Goal: Transaction & Acquisition: Register for event/course

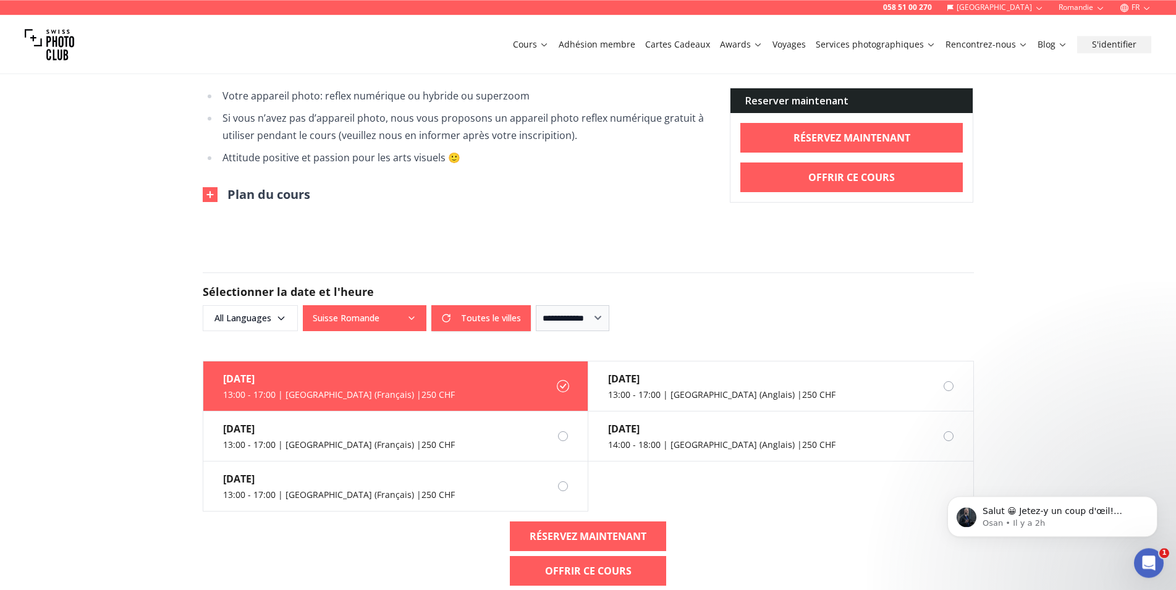
scroll to position [630, 0]
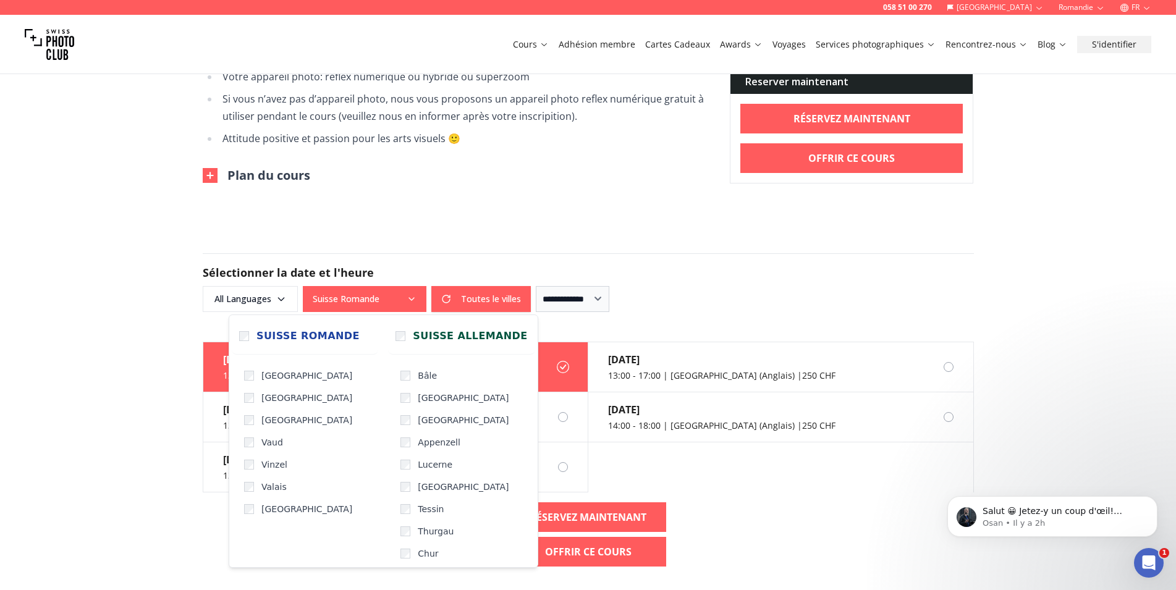
click at [413, 297] on icon "button" at bounding box center [411, 299] width 10 height 10
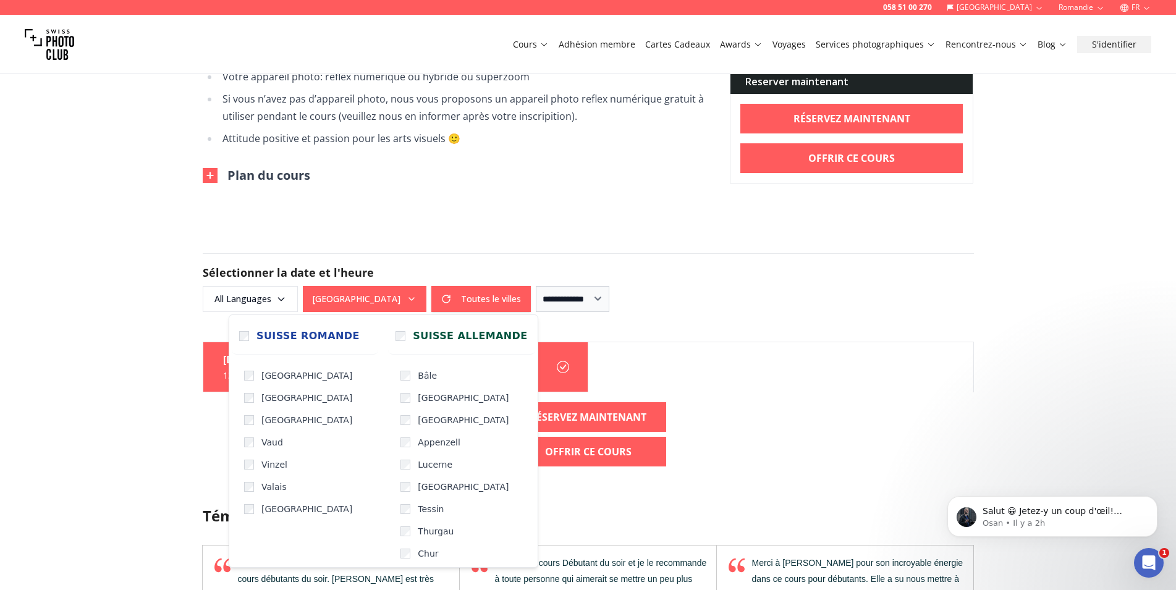
click at [793, 397] on div "[DATE] 13:00 - 17:00 | [GEOGRAPHIC_DATA] (Français) | 250 CHF RÉSERVEZ MAINTENA…" at bounding box center [588, 409] width 791 height 135
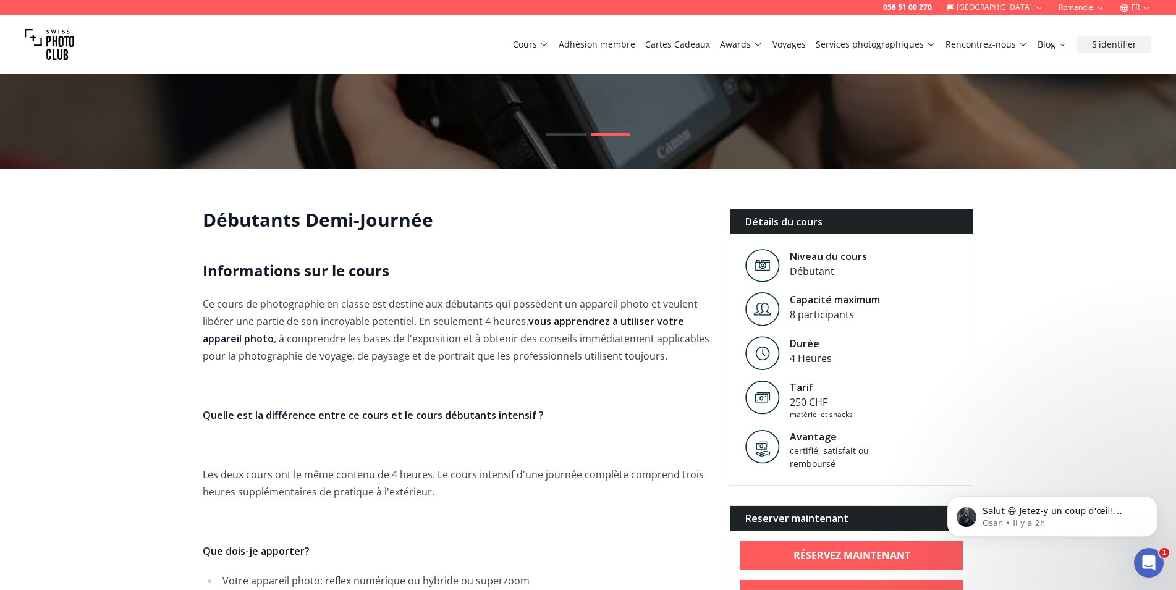
scroll to position [0, 0]
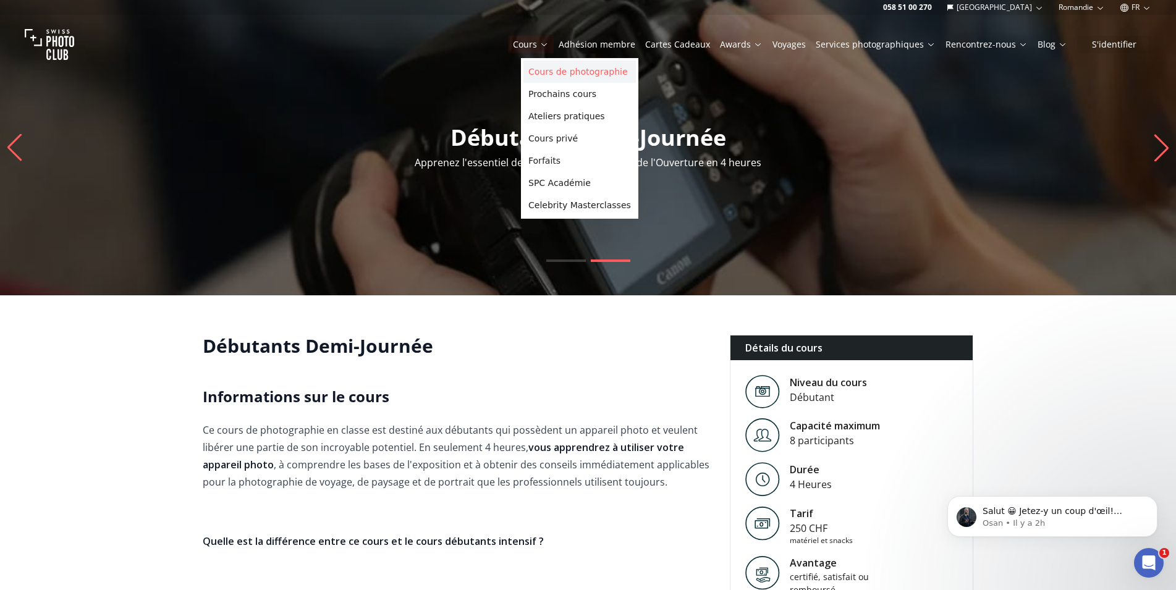
click at [549, 68] on link "Cours de photographie" at bounding box center [579, 72] width 112 height 22
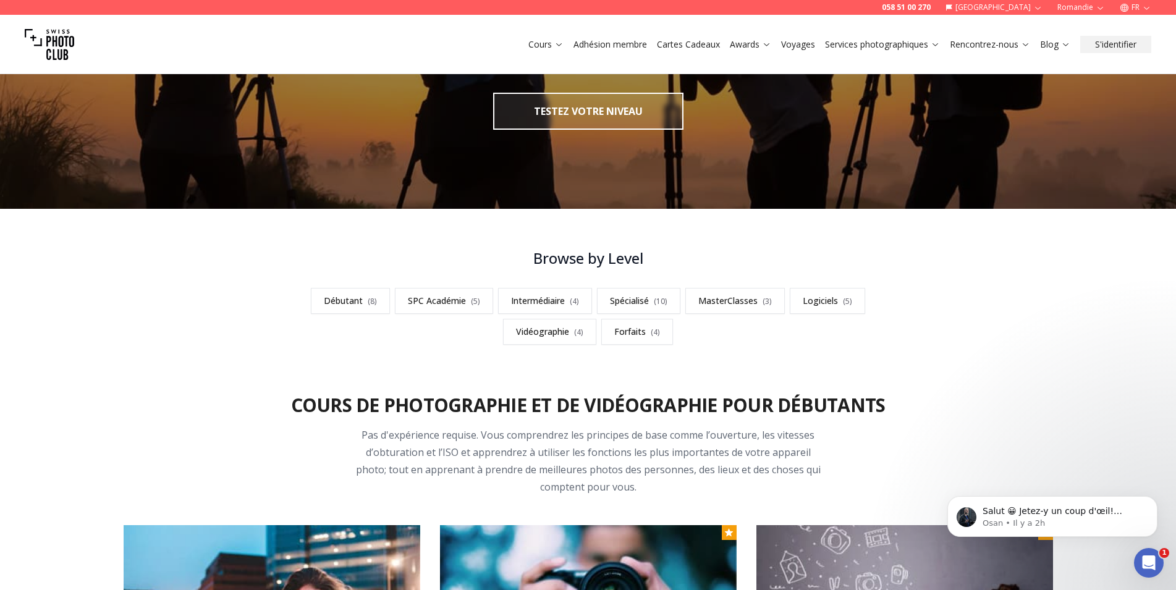
scroll to position [441, 0]
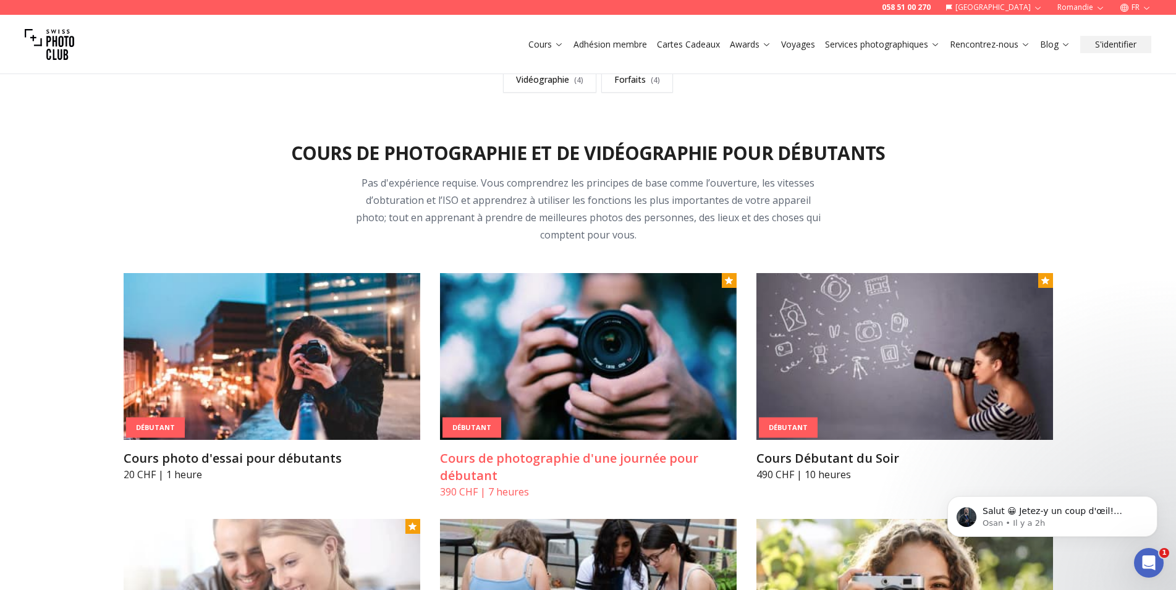
click at [607, 405] on img at bounding box center [588, 356] width 297 height 167
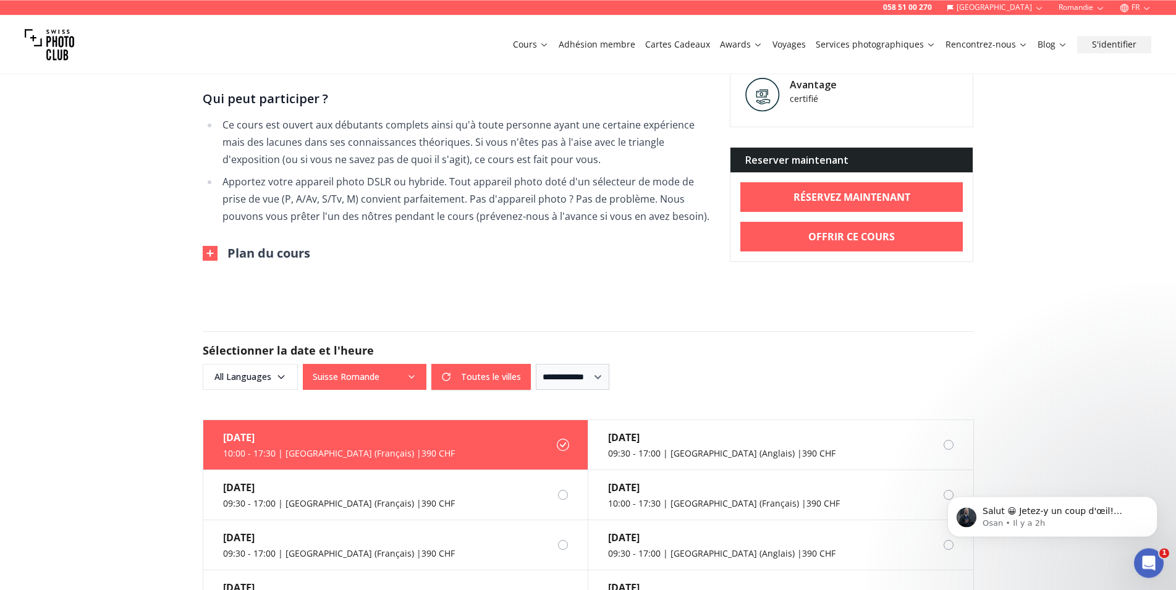
scroll to position [819, 0]
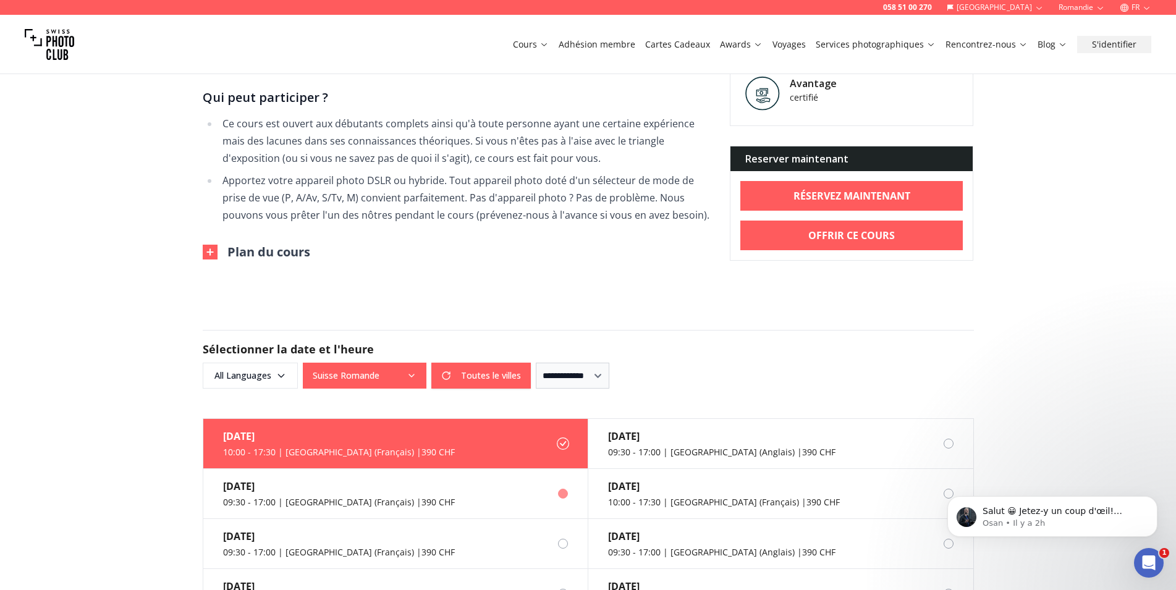
click at [323, 496] on div "09:30 - 17:00 | [GEOGRAPHIC_DATA] (Français) | 390 CHF" at bounding box center [339, 502] width 232 height 12
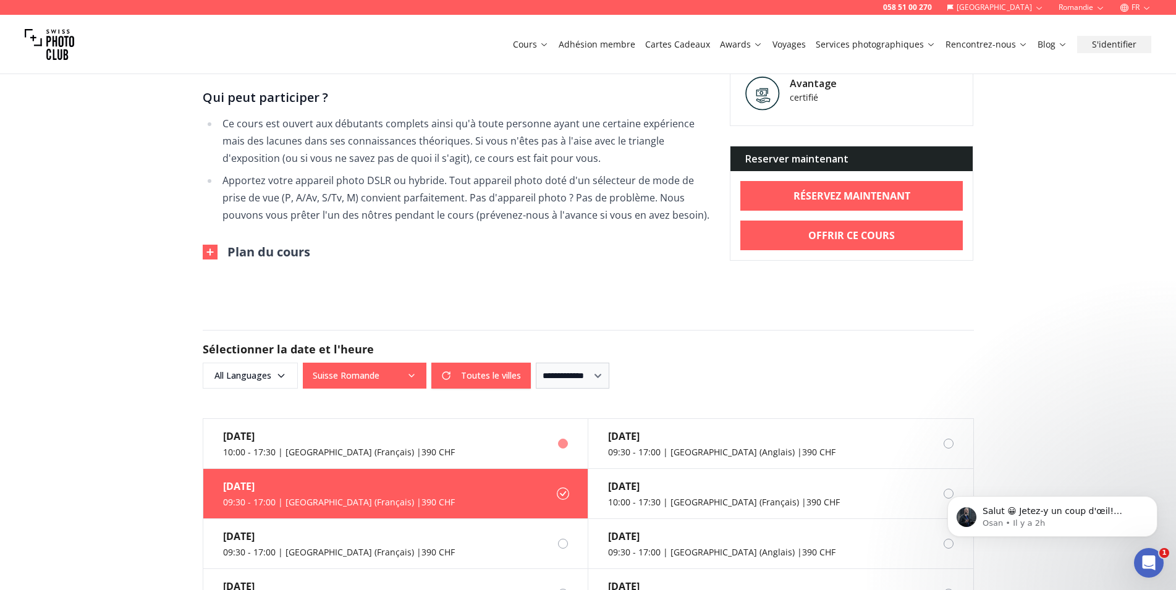
click at [339, 446] on div "10:00 - 17:30 | [GEOGRAPHIC_DATA] (Français) | 390 CHF" at bounding box center [339, 452] width 232 height 12
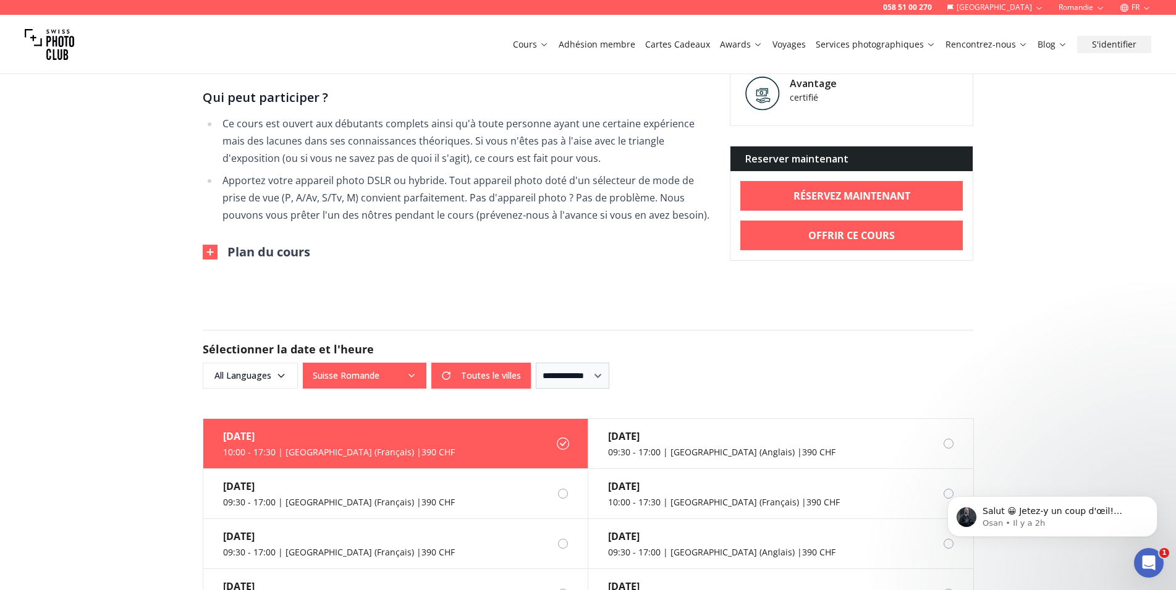
click at [856, 300] on form "**********" at bounding box center [588, 359] width 791 height 118
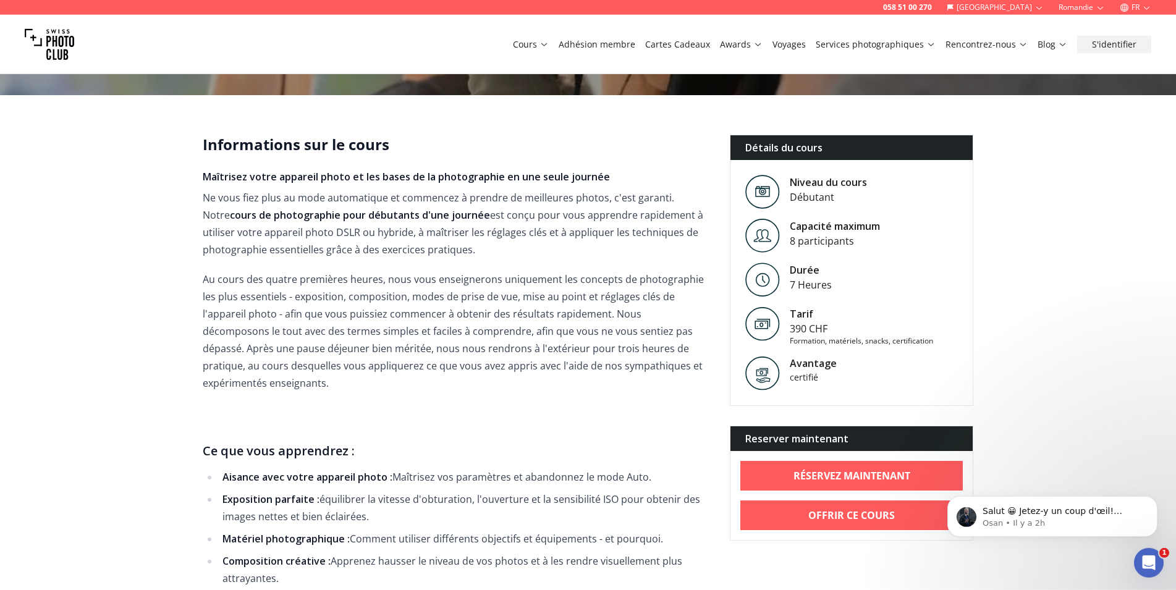
scroll to position [252, 0]
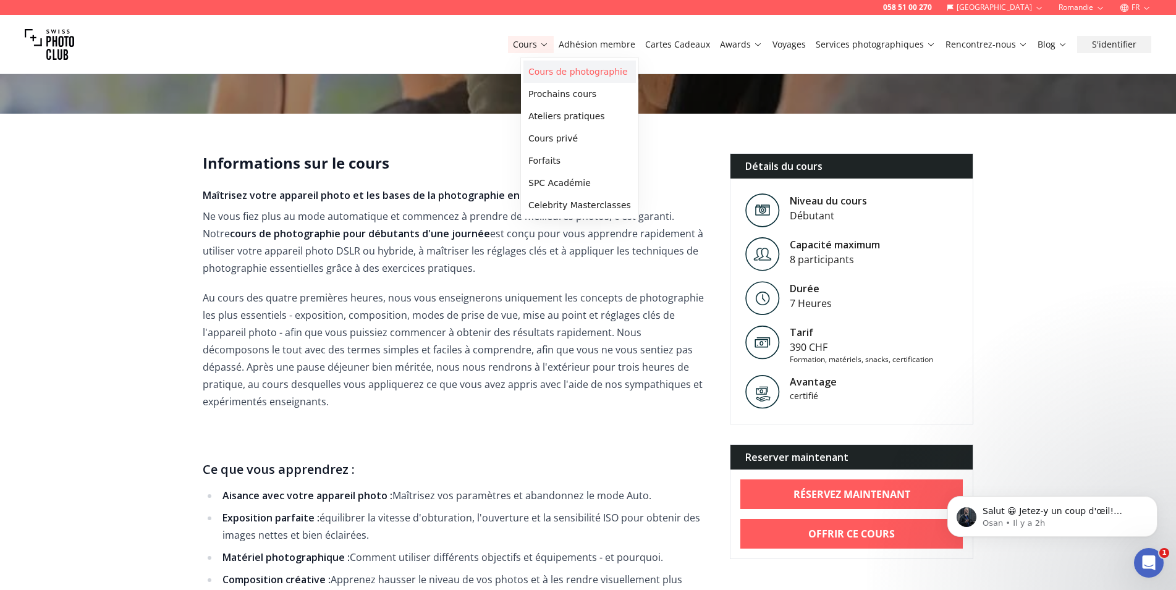
click at [545, 71] on link "Cours de photographie" at bounding box center [579, 72] width 112 height 22
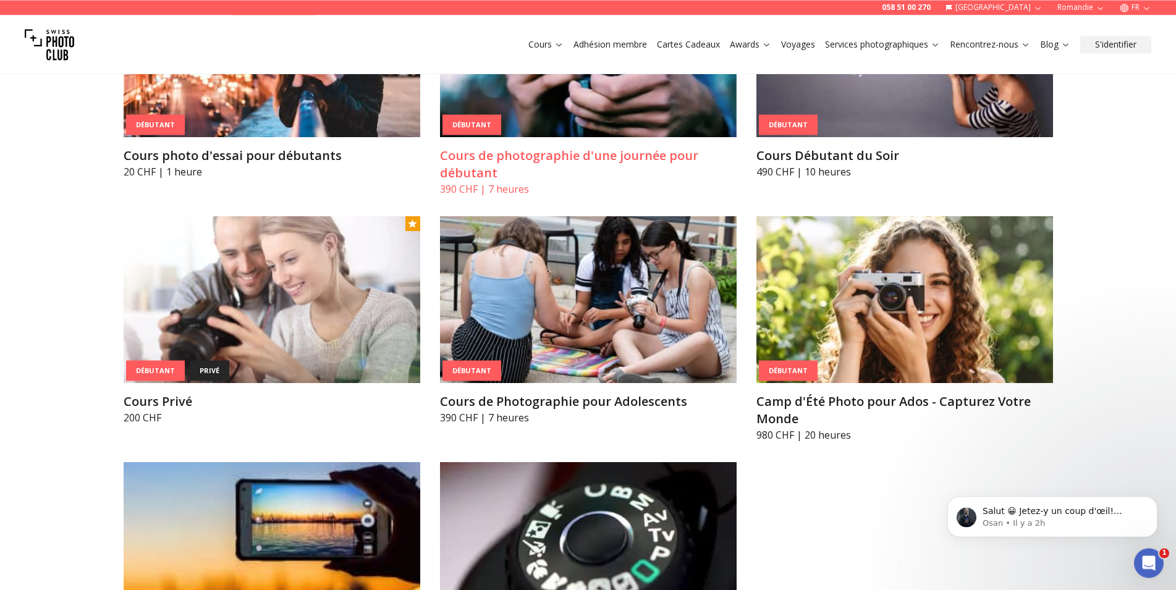
scroll to position [882, 0]
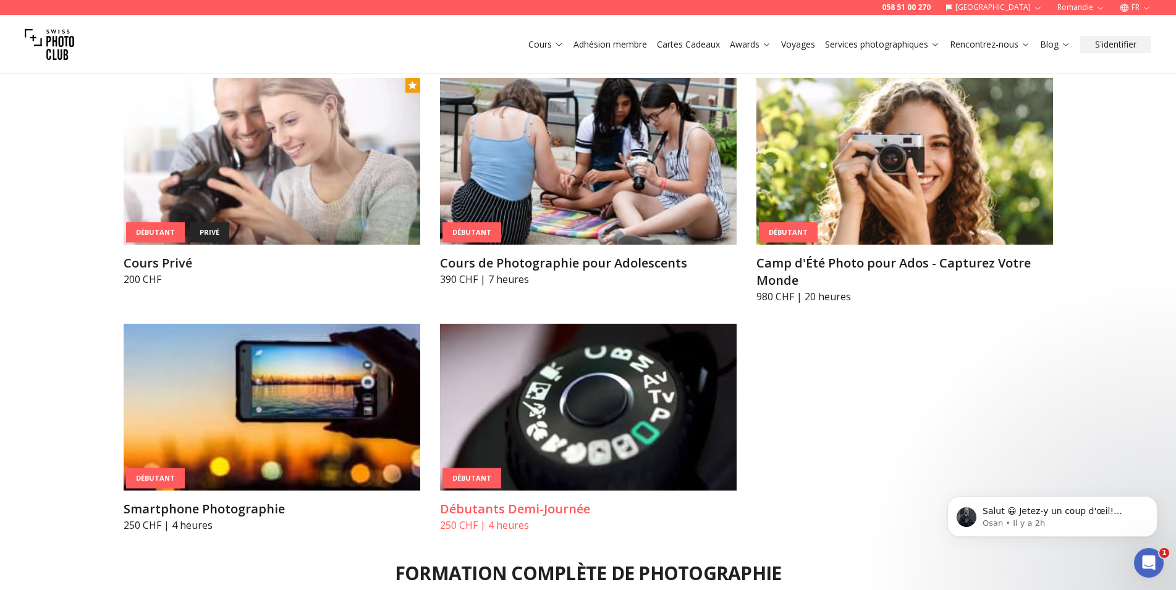
click at [523, 515] on h3 "Débutants Demi-Journée" at bounding box center [588, 508] width 297 height 17
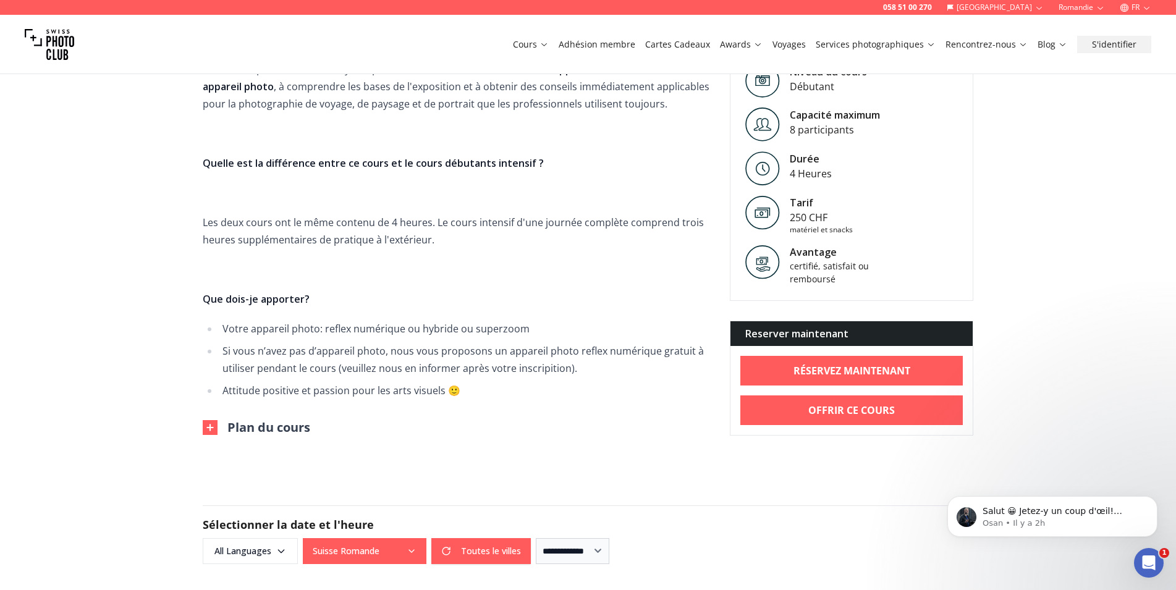
scroll to position [126, 0]
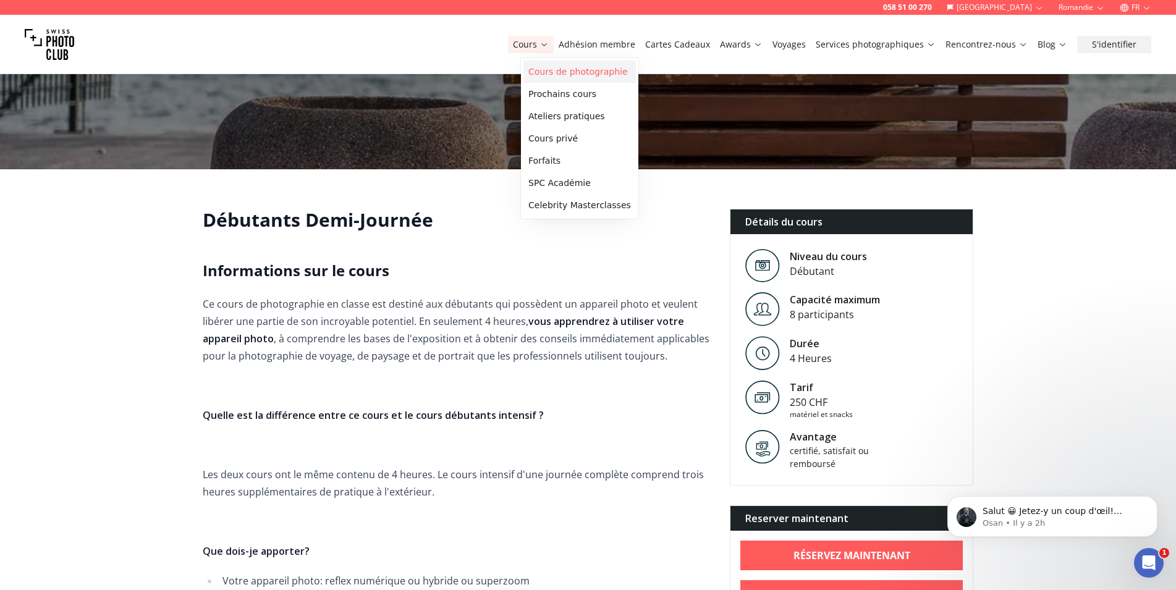
click at [563, 72] on link "Cours de photographie" at bounding box center [579, 72] width 112 height 22
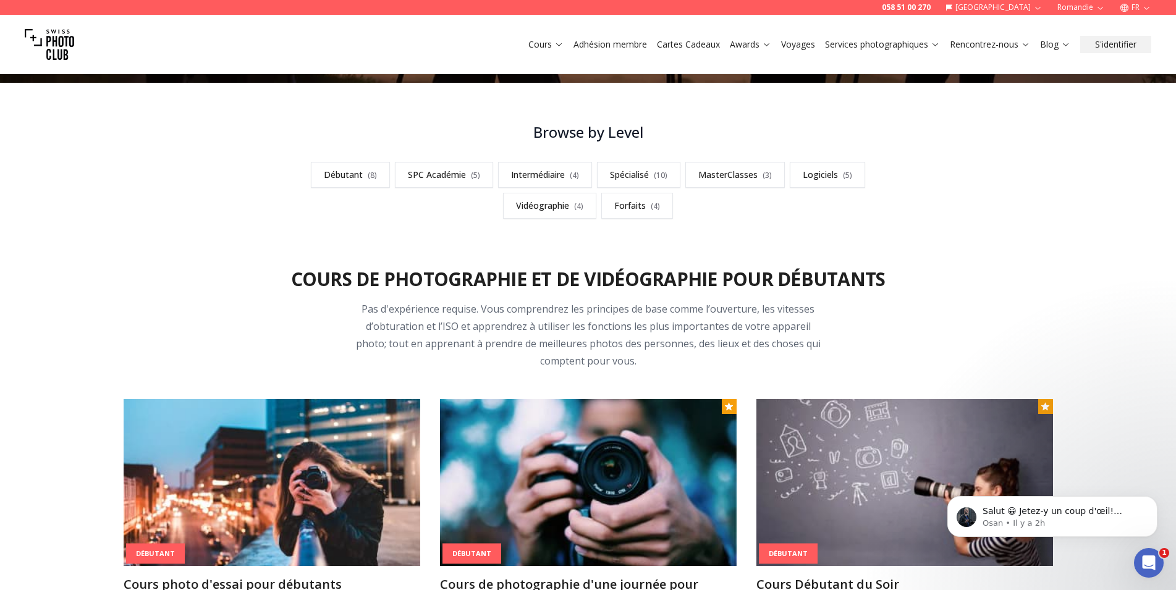
scroll to position [252, 0]
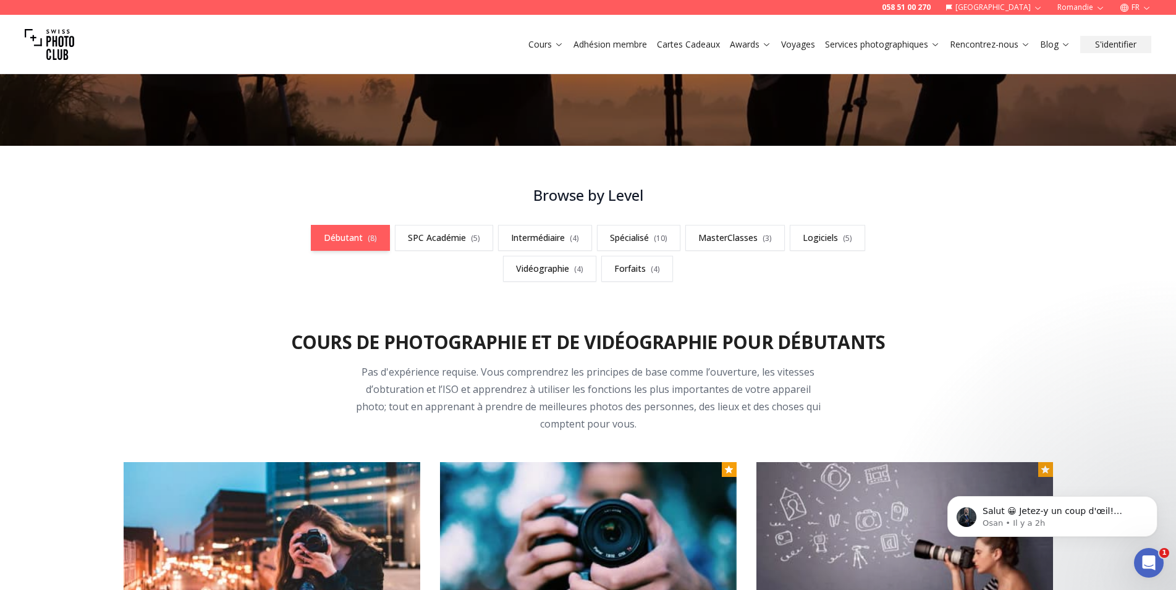
click at [341, 234] on link "Débutant ( 8 )" at bounding box center [350, 238] width 79 height 26
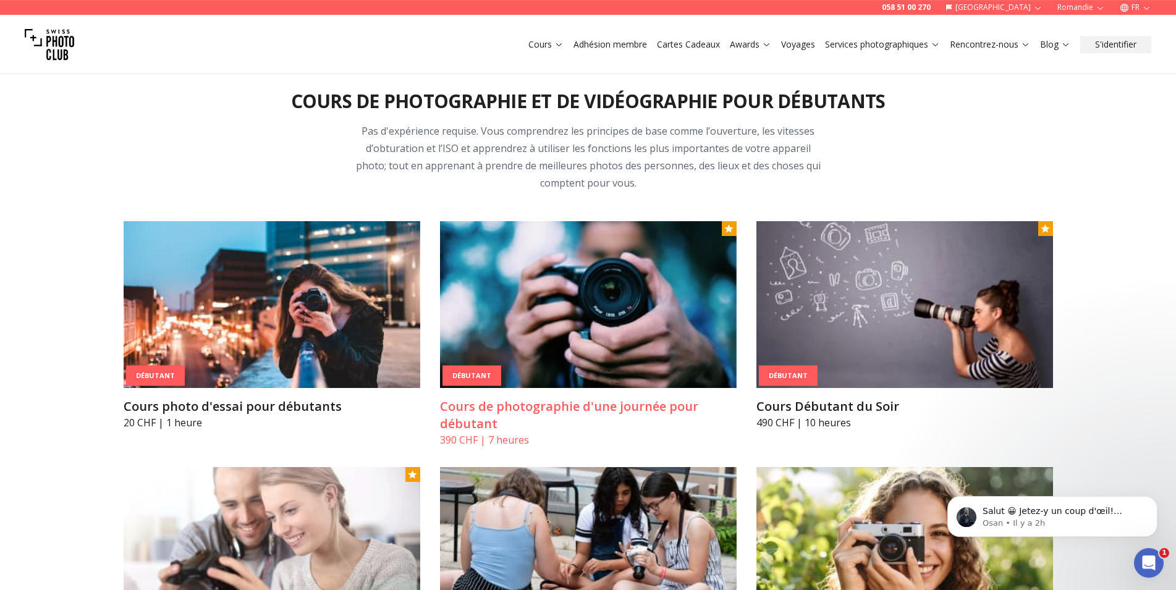
scroll to position [494, 0]
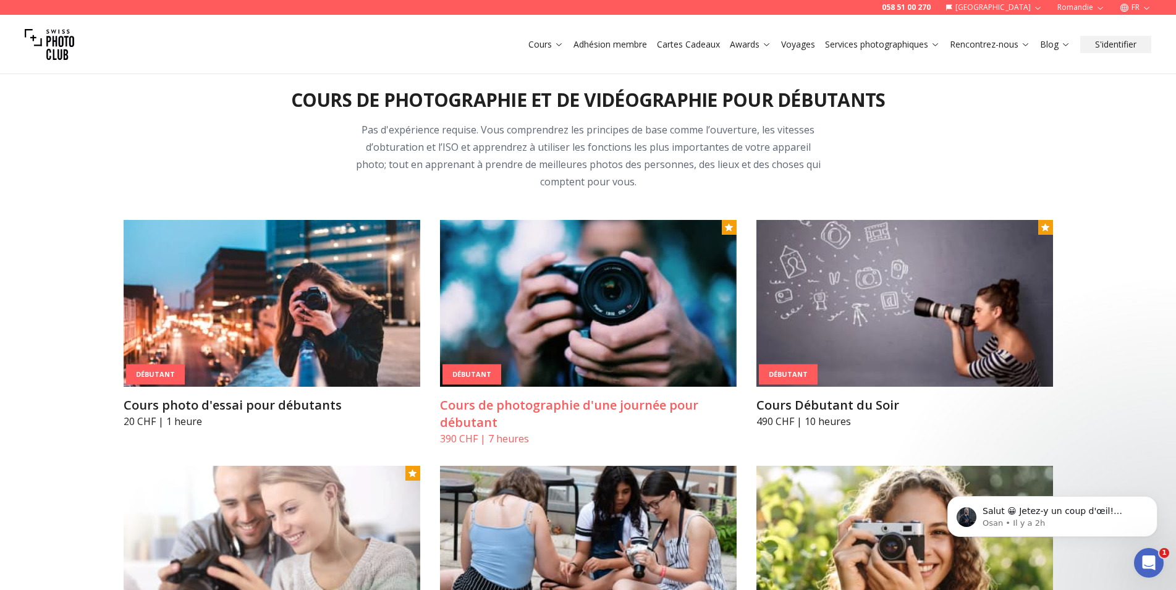
click at [561, 410] on h3 "Cours de photographie d'une journée pour débutant" at bounding box center [588, 414] width 297 height 35
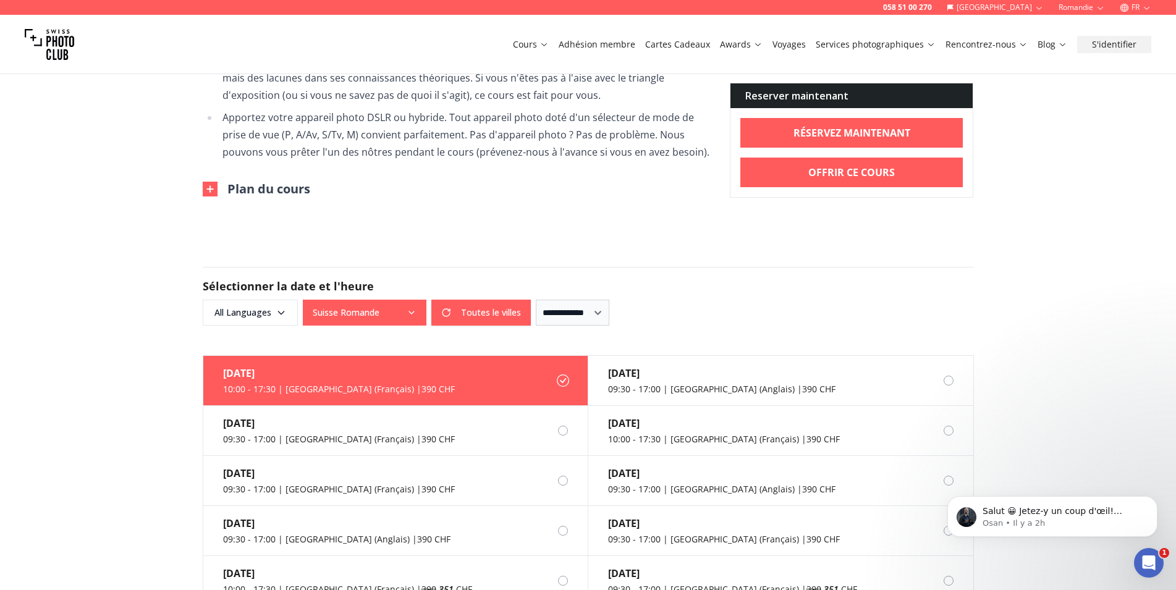
scroll to position [1008, 0]
